Goal: Learn about a topic: Learn about a topic

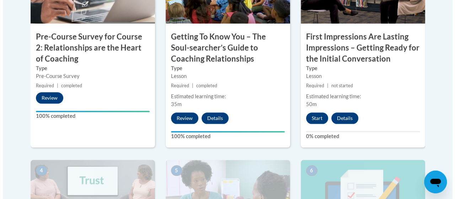
scroll to position [302, 0]
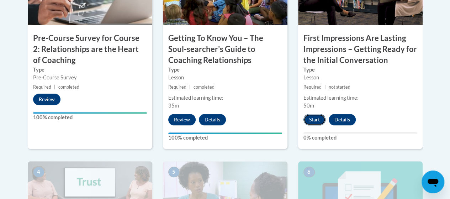
click at [312, 122] on button "Start" at bounding box center [315, 119] width 22 height 11
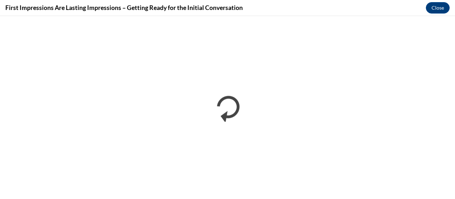
scroll to position [0, 0]
